Goal: Task Accomplishment & Management: Manage account settings

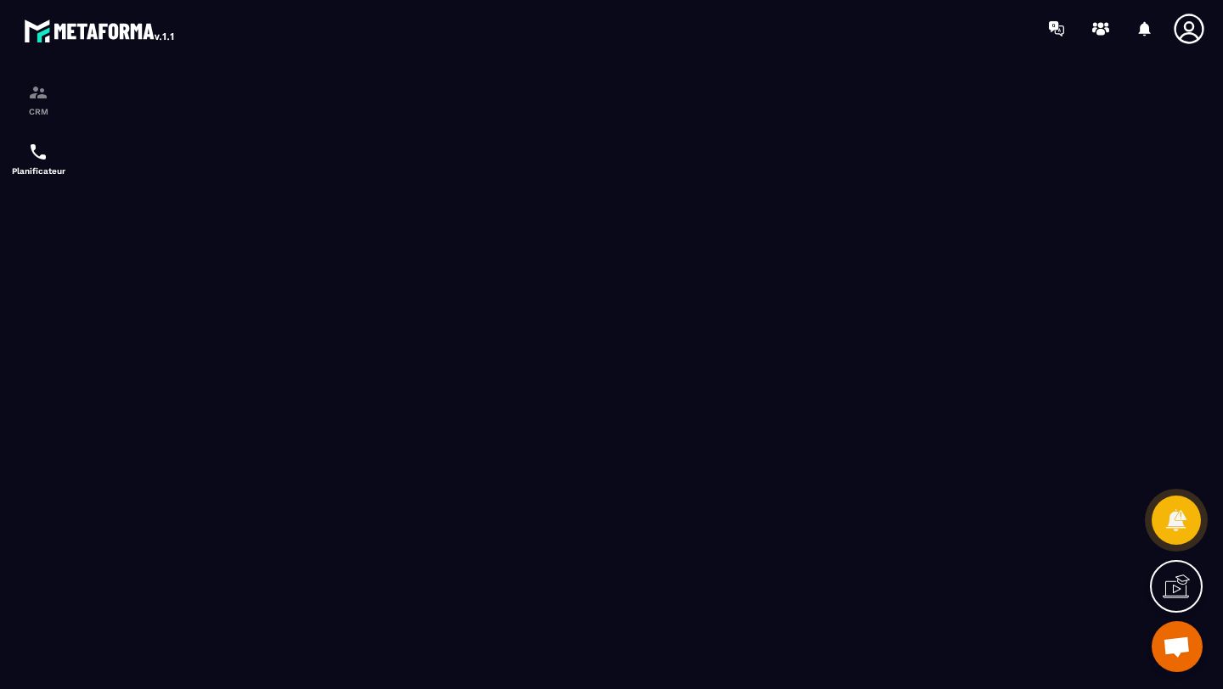
scroll to position [121, 0]
click at [23, 108] on p "CRM" at bounding box center [38, 111] width 68 height 9
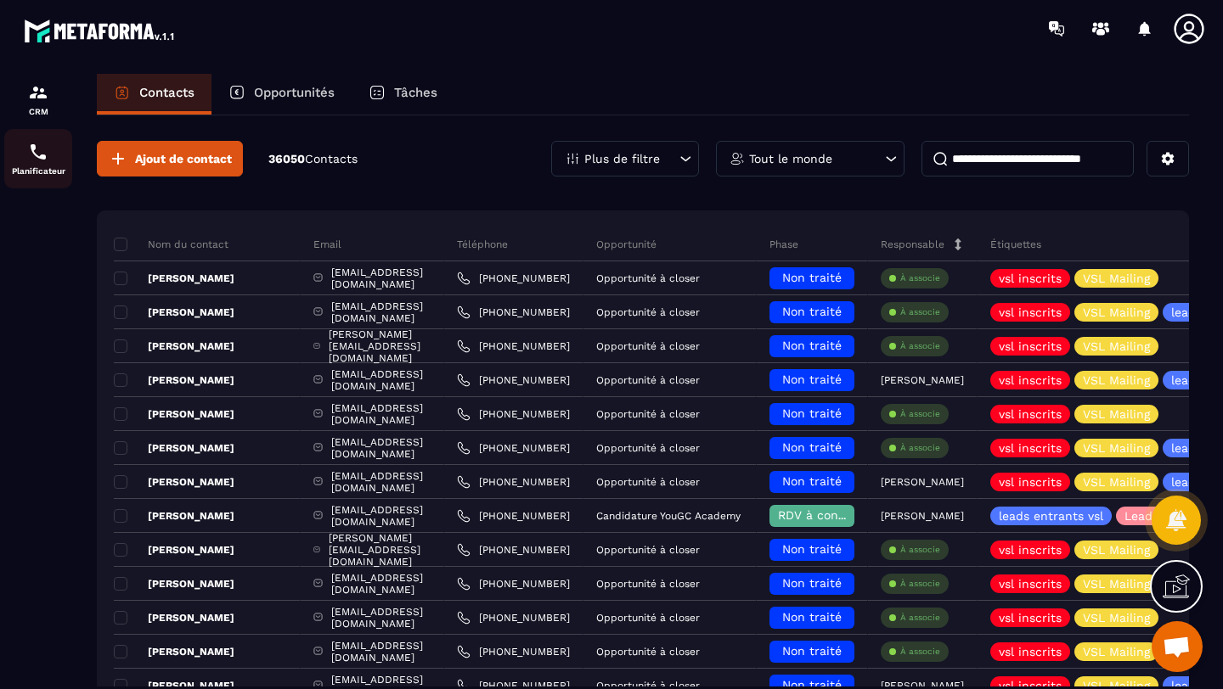
click at [26, 166] on div "Planificateur" at bounding box center [38, 159] width 68 height 34
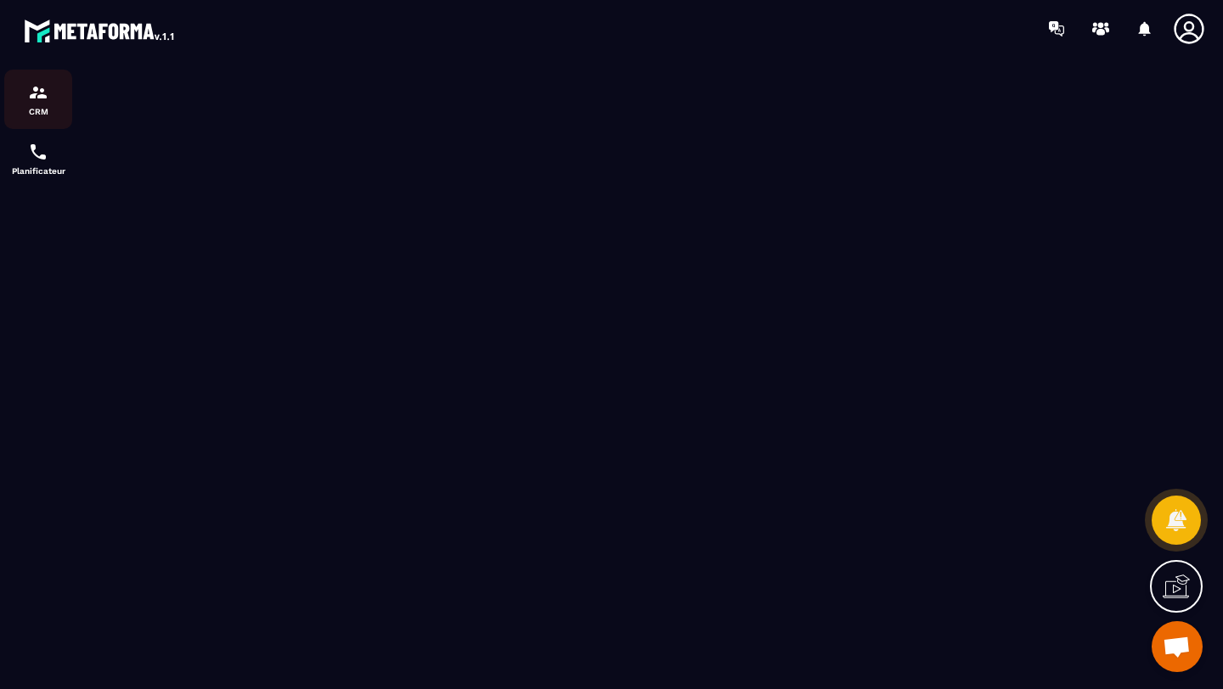
click at [43, 110] on p "CRM" at bounding box center [38, 111] width 68 height 9
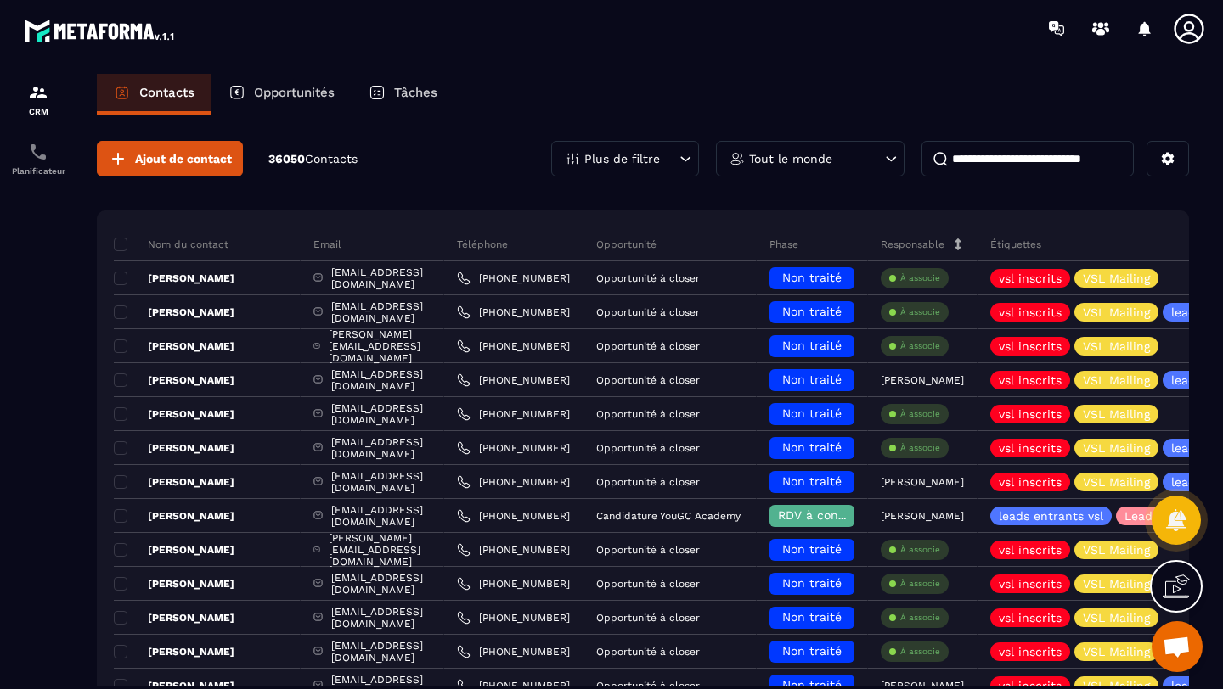
click at [292, 91] on p "Opportunités" at bounding box center [294, 92] width 81 height 15
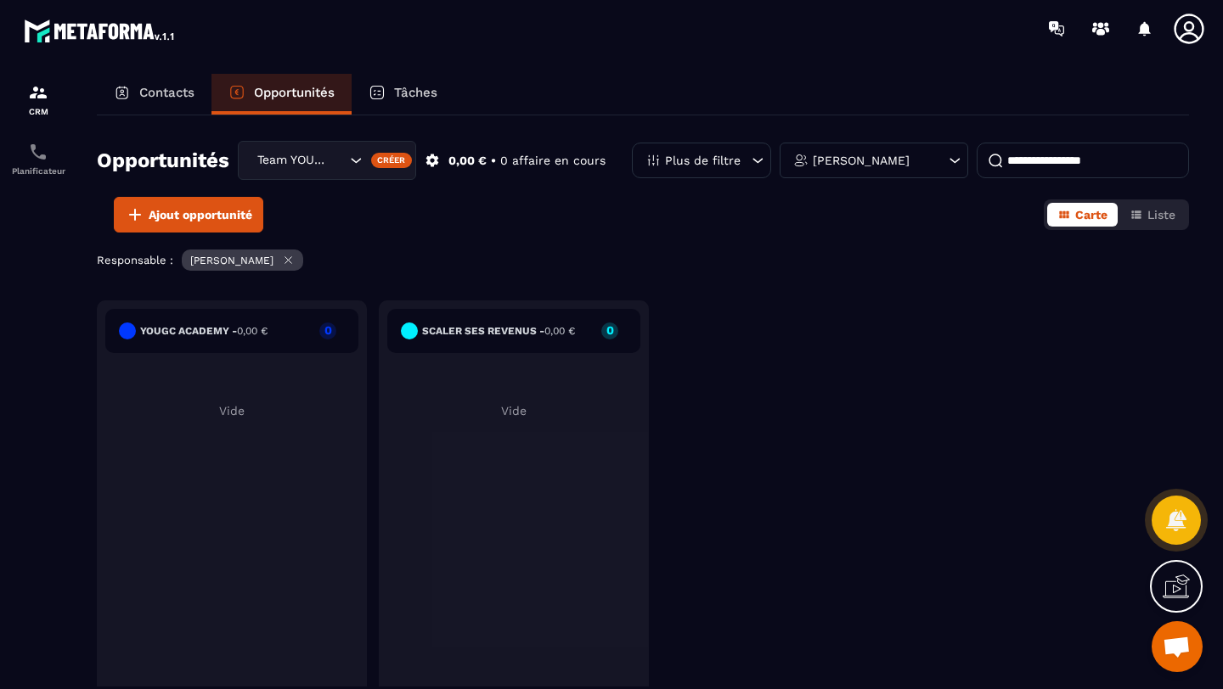
click at [290, 163] on div "Team YOUGC - Formations" at bounding box center [299, 160] width 96 height 19
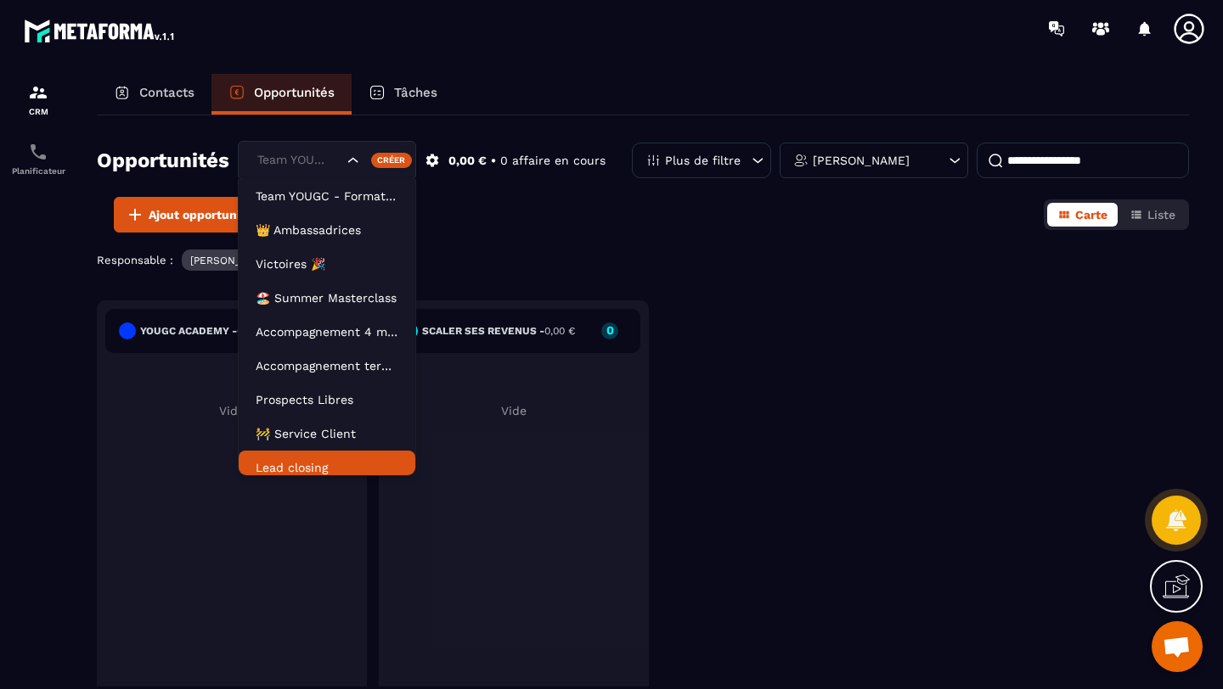
scroll to position [8, 0]
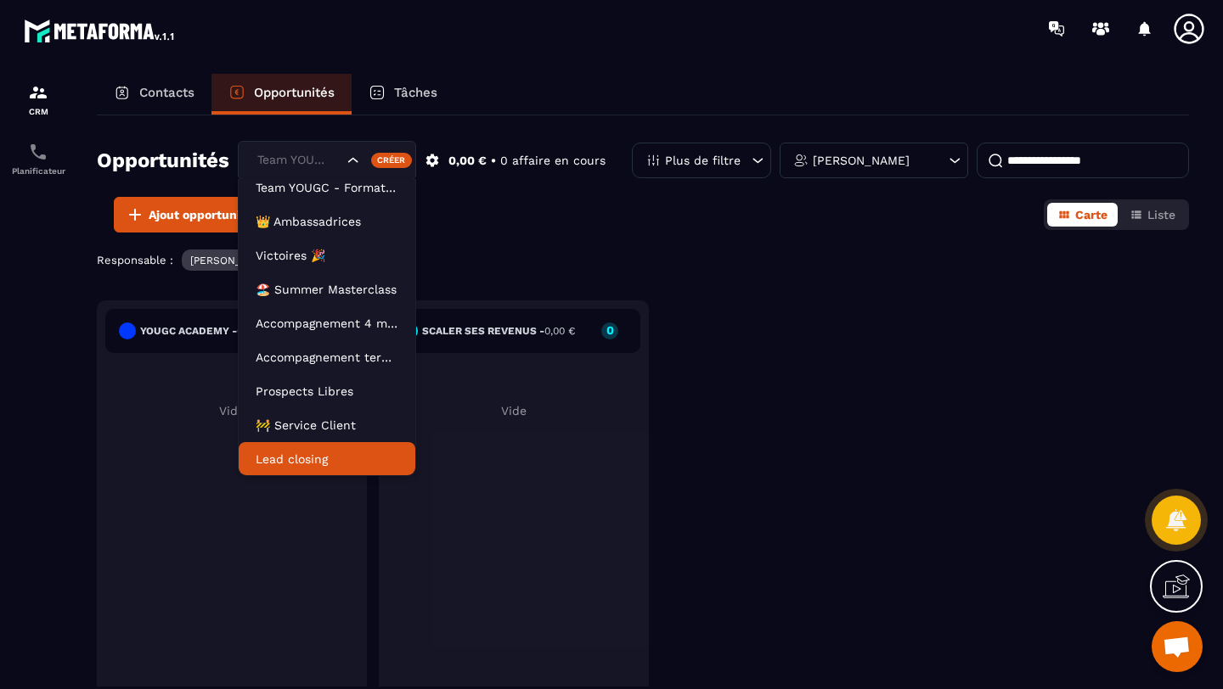
click at [284, 458] on p "Lead closing" at bounding box center [327, 459] width 143 height 17
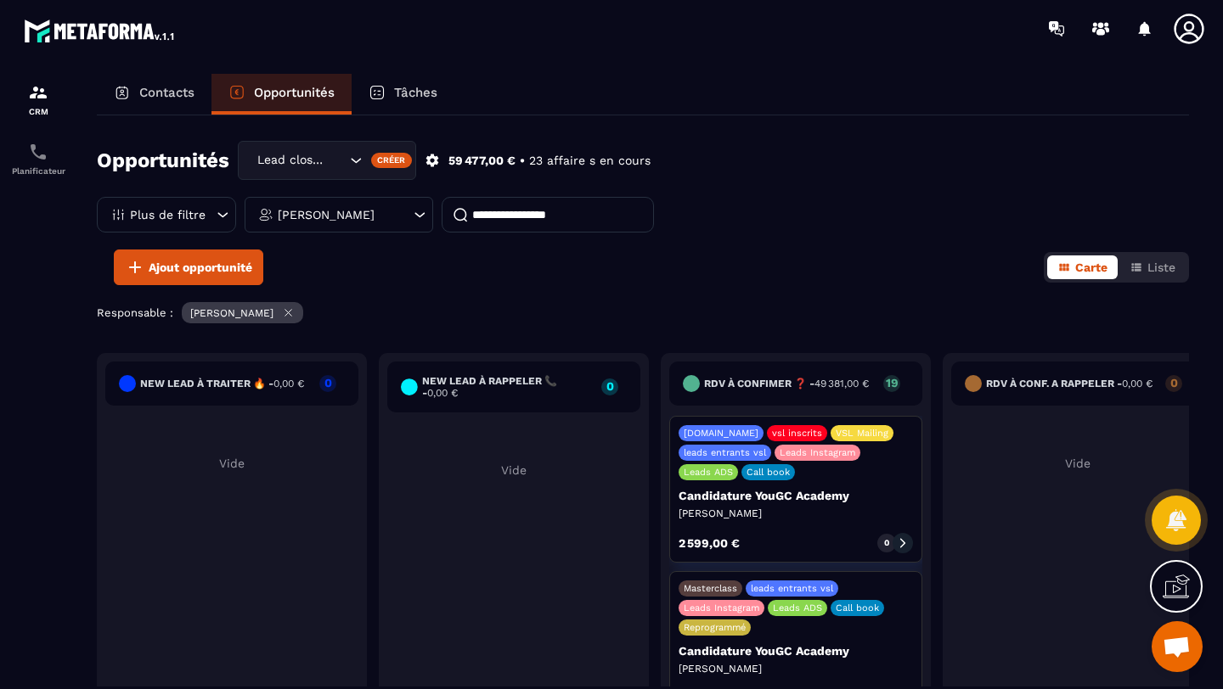
drag, startPoint x: 1047, startPoint y: 492, endPoint x: 945, endPoint y: 480, distance: 102.7
click at [945, 480] on div "RDV à conf. A RAPPELER - 0,00 € 0 Vide" at bounding box center [1077, 564] width 270 height 422
click at [1143, 257] on button "Liste" at bounding box center [1152, 268] width 66 height 24
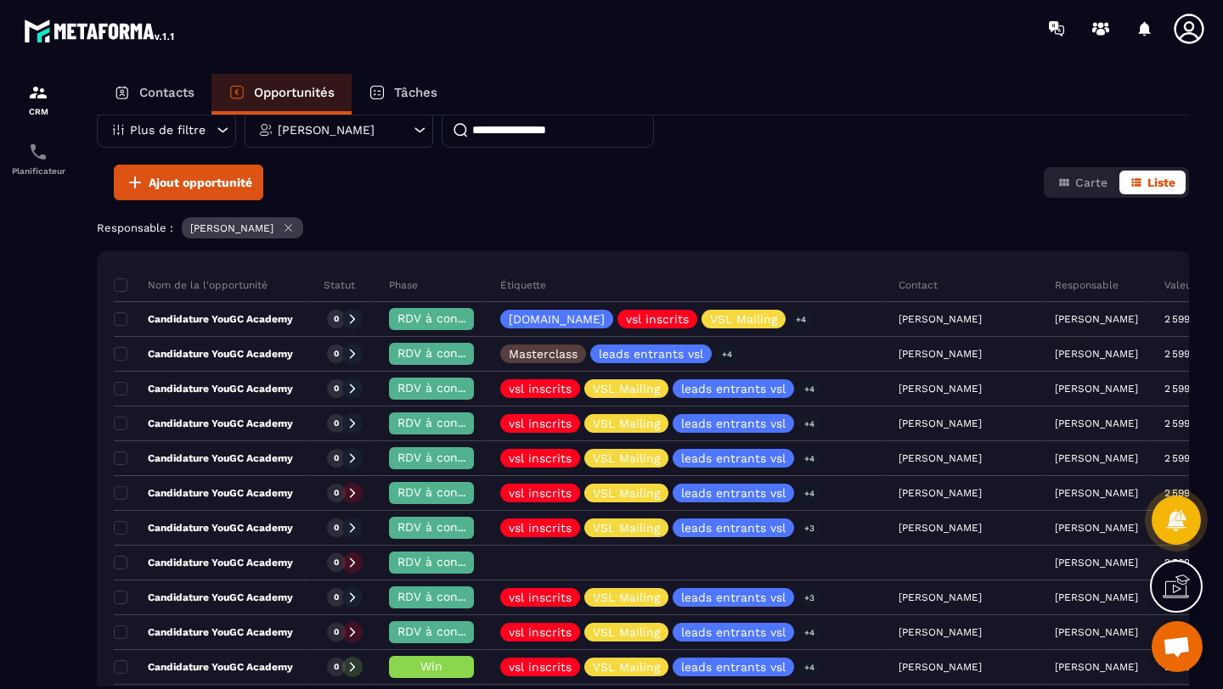
scroll to position [120, 0]
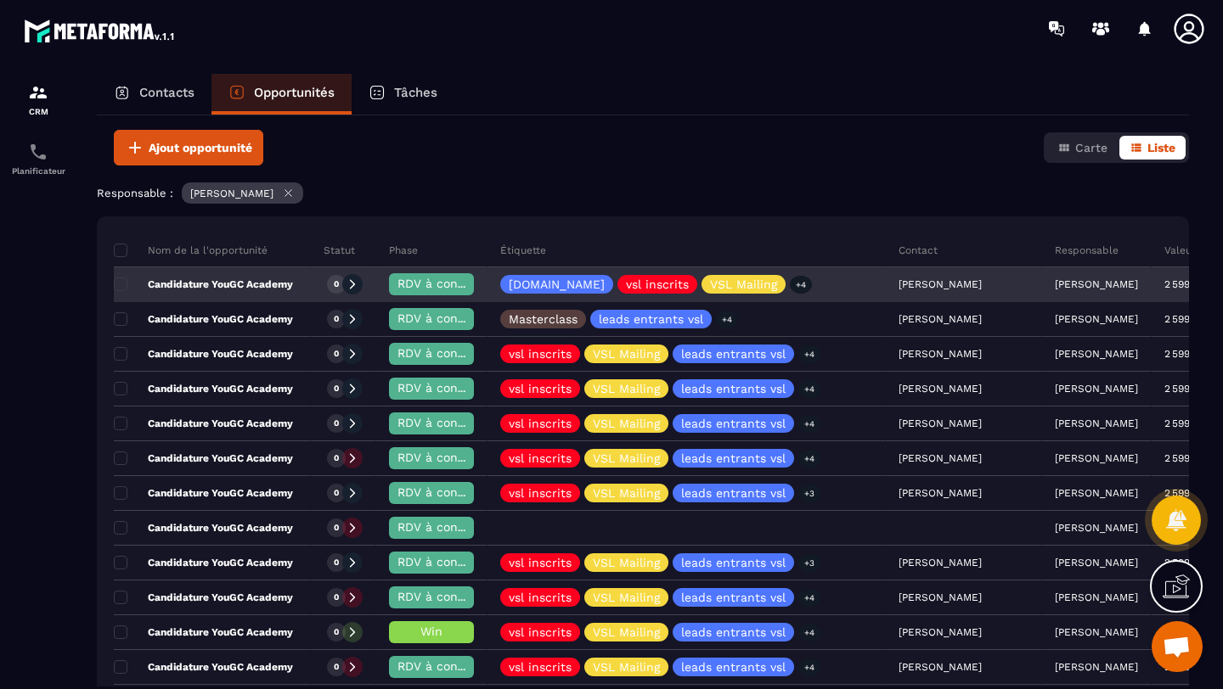
click at [358, 281] on icon at bounding box center [352, 284] width 12 height 12
